Goal: Task Accomplishment & Management: Manage account settings

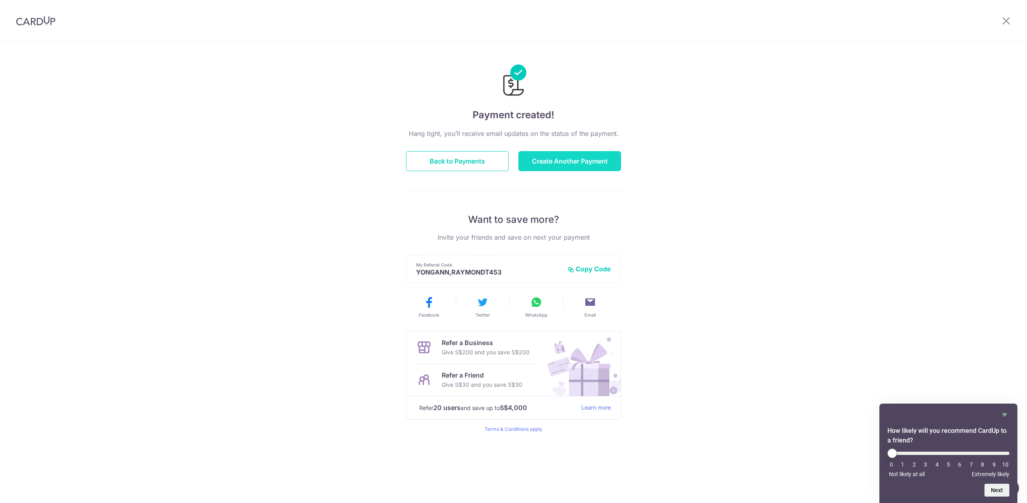
click at [530, 160] on button "Create Another Payment" at bounding box center [569, 161] width 103 height 20
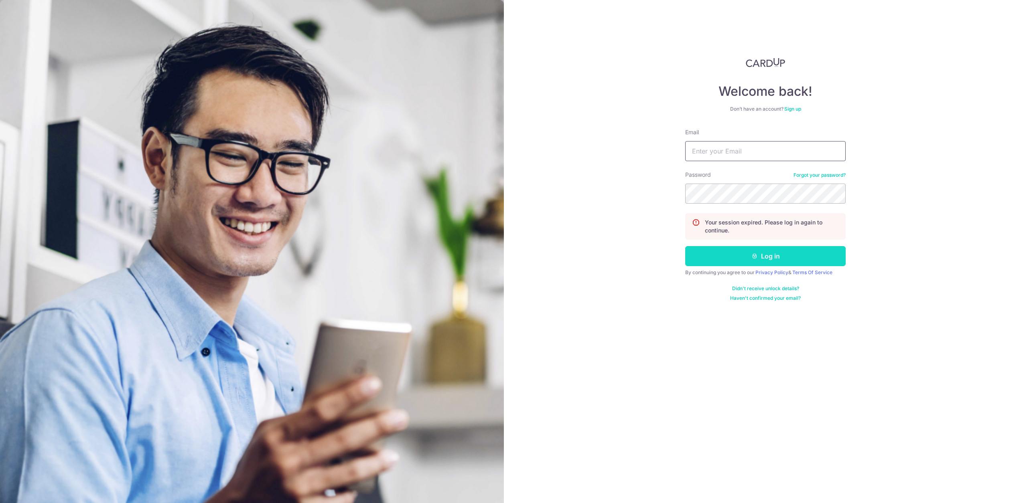
type input "[EMAIL_ADDRESS][DOMAIN_NAME]"
click at [768, 251] on button "Log in" at bounding box center [765, 256] width 160 height 20
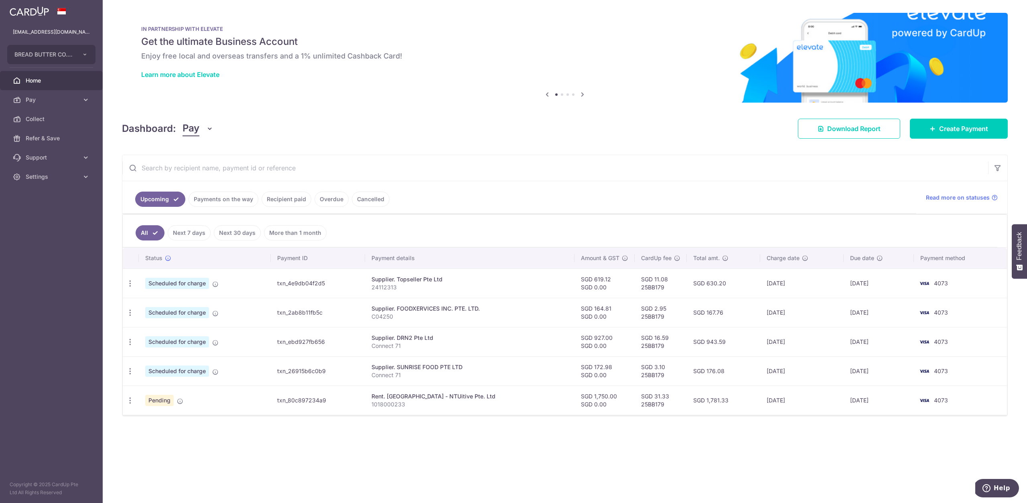
click at [225, 203] on link "Payments on the way" at bounding box center [224, 199] width 70 height 15
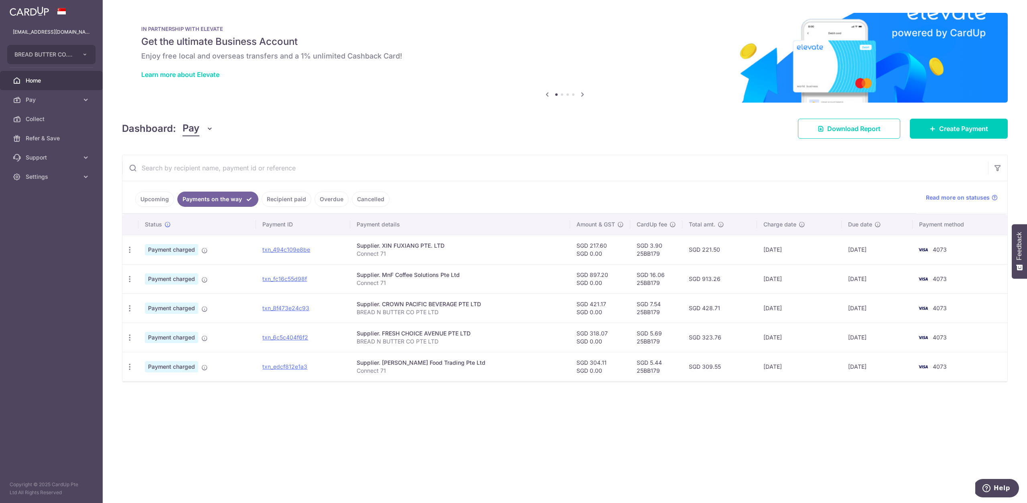
click at [159, 200] on link "Upcoming" at bounding box center [154, 199] width 39 height 15
